Goal: Task Accomplishment & Management: Complete application form

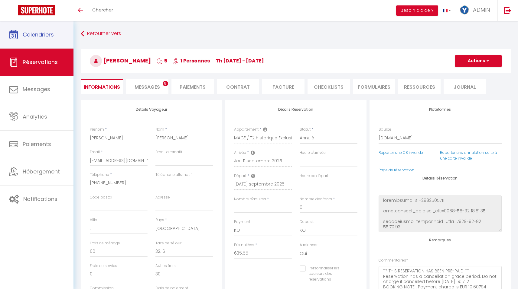
select select "GB"
select select "51390"
select select "0"
select select
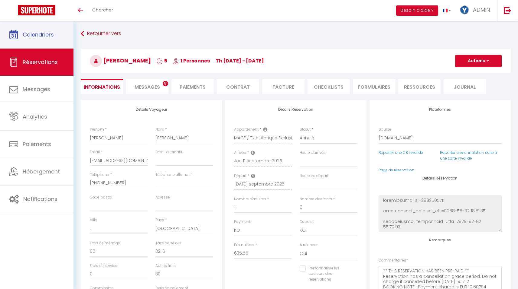
select select "10"
select select "14"
select select "2"
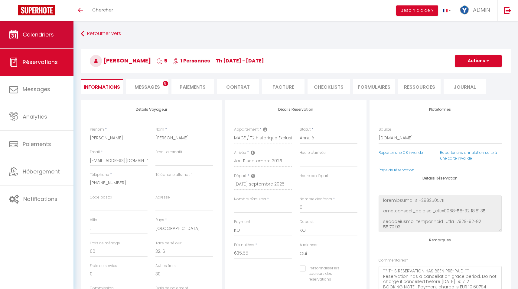
click at [46, 34] on span "Calendriers" at bounding box center [38, 35] width 31 height 8
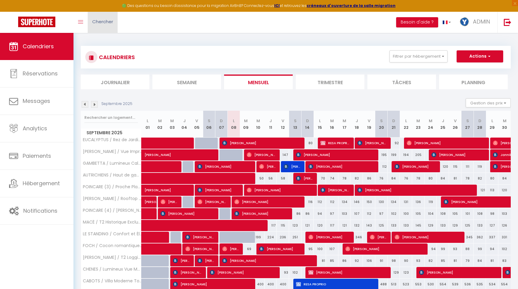
click at [93, 23] on span "Chercher" at bounding box center [102, 21] width 21 height 6
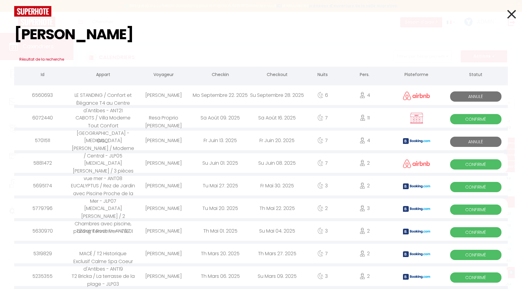
type input "[PERSON_NAME]"
click at [507, 12] on icon at bounding box center [511, 14] width 9 height 15
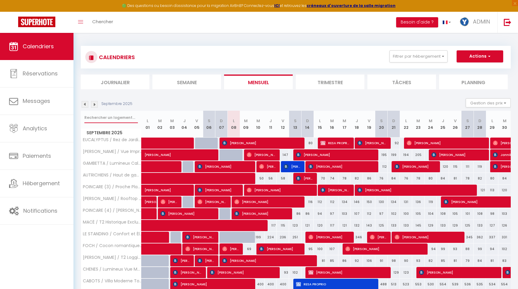
click at [99, 118] on input "text" at bounding box center [110, 117] width 53 height 11
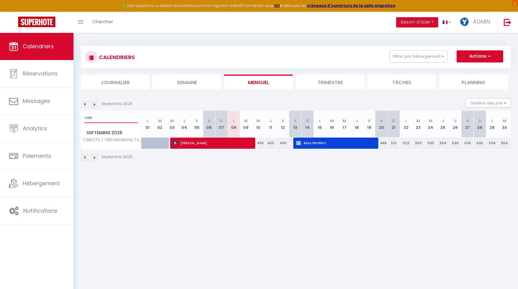
type input "cab"
